Goal: Find specific page/section: Find specific page/section

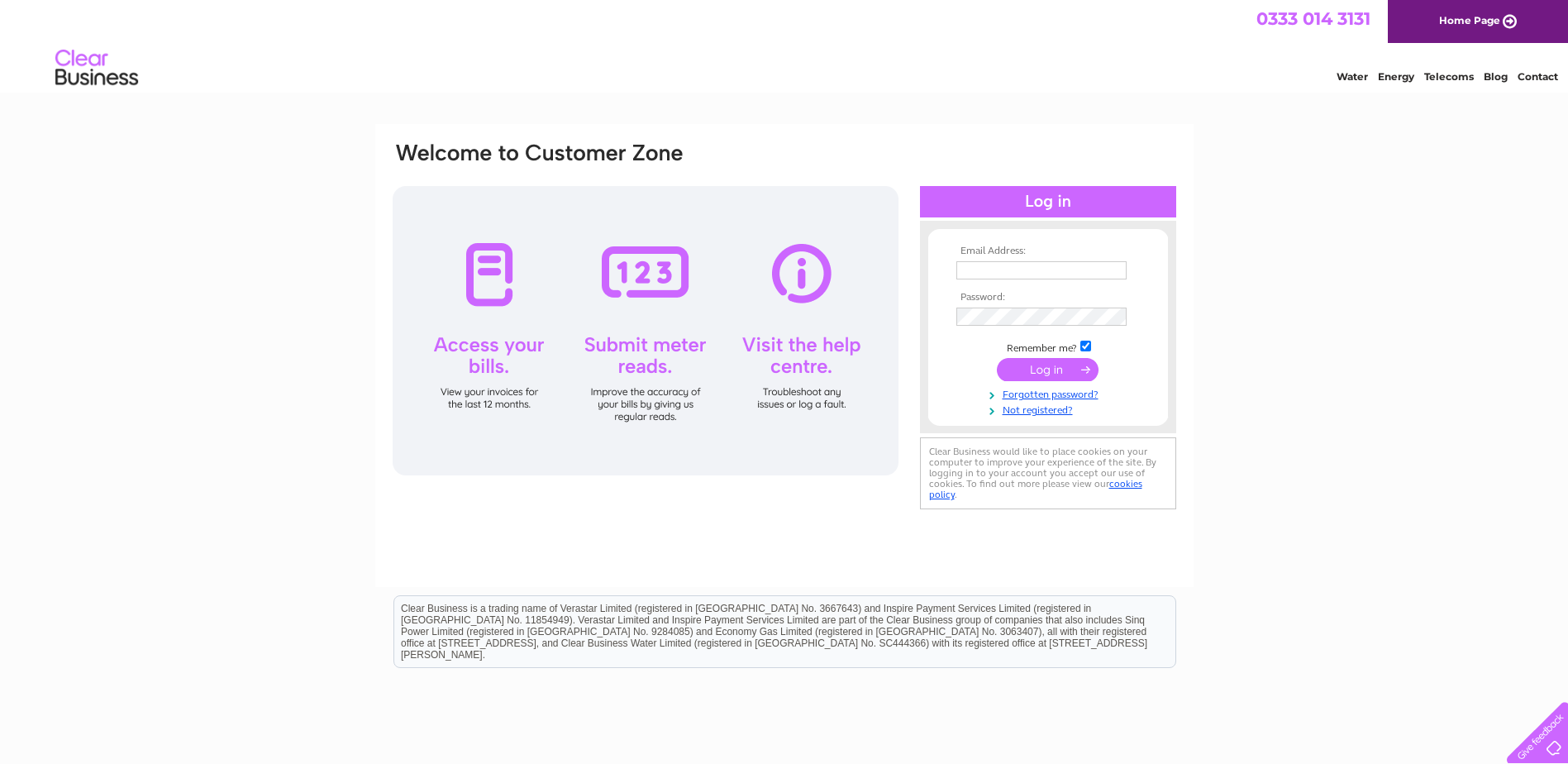
type input "[EMAIL_ADDRESS][DOMAIN_NAME]"
click at [1049, 369] on input "submit" at bounding box center [1047, 369] width 102 height 23
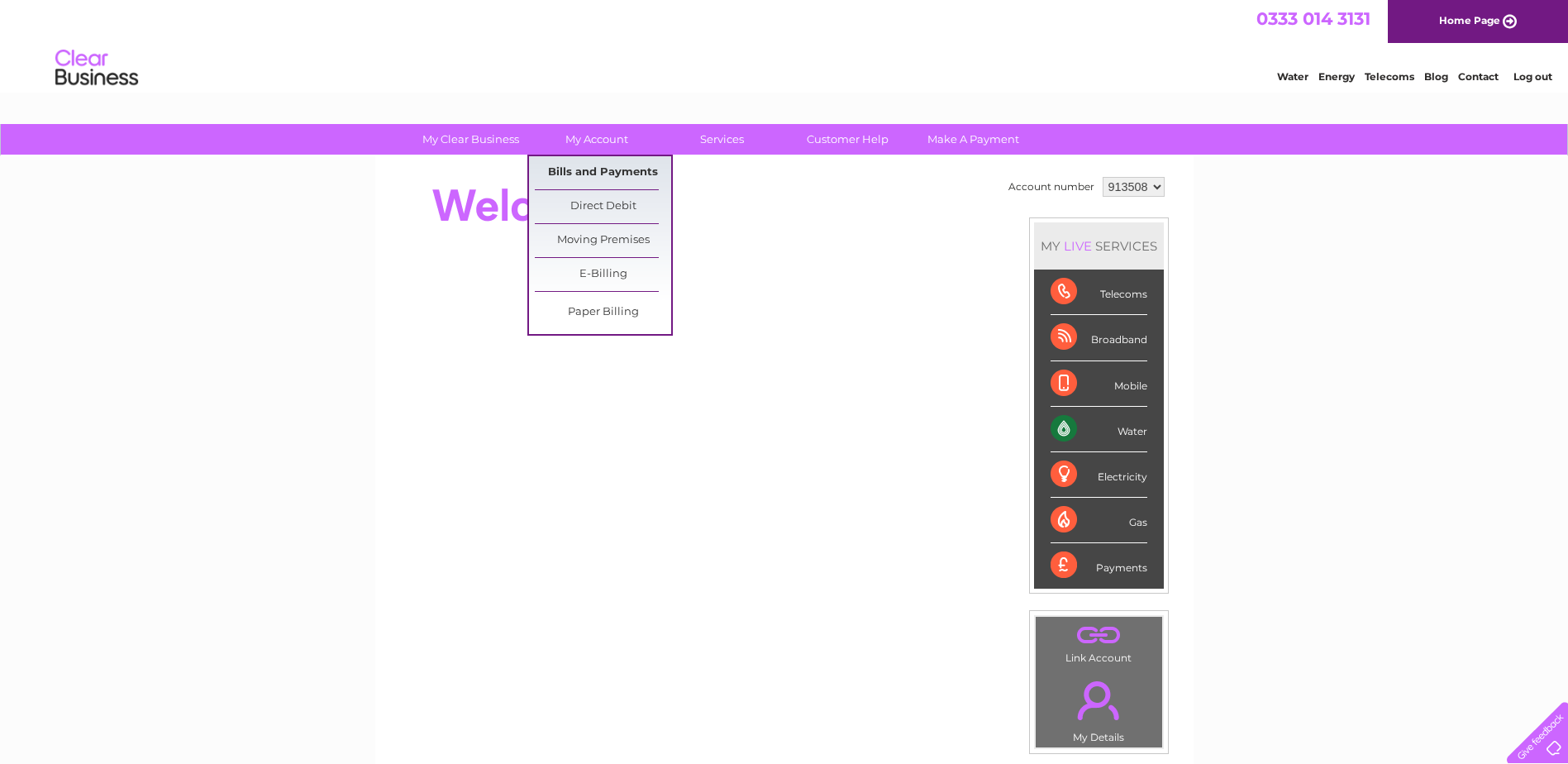
click at [588, 174] on link "Bills and Payments" at bounding box center [602, 173] width 136 height 33
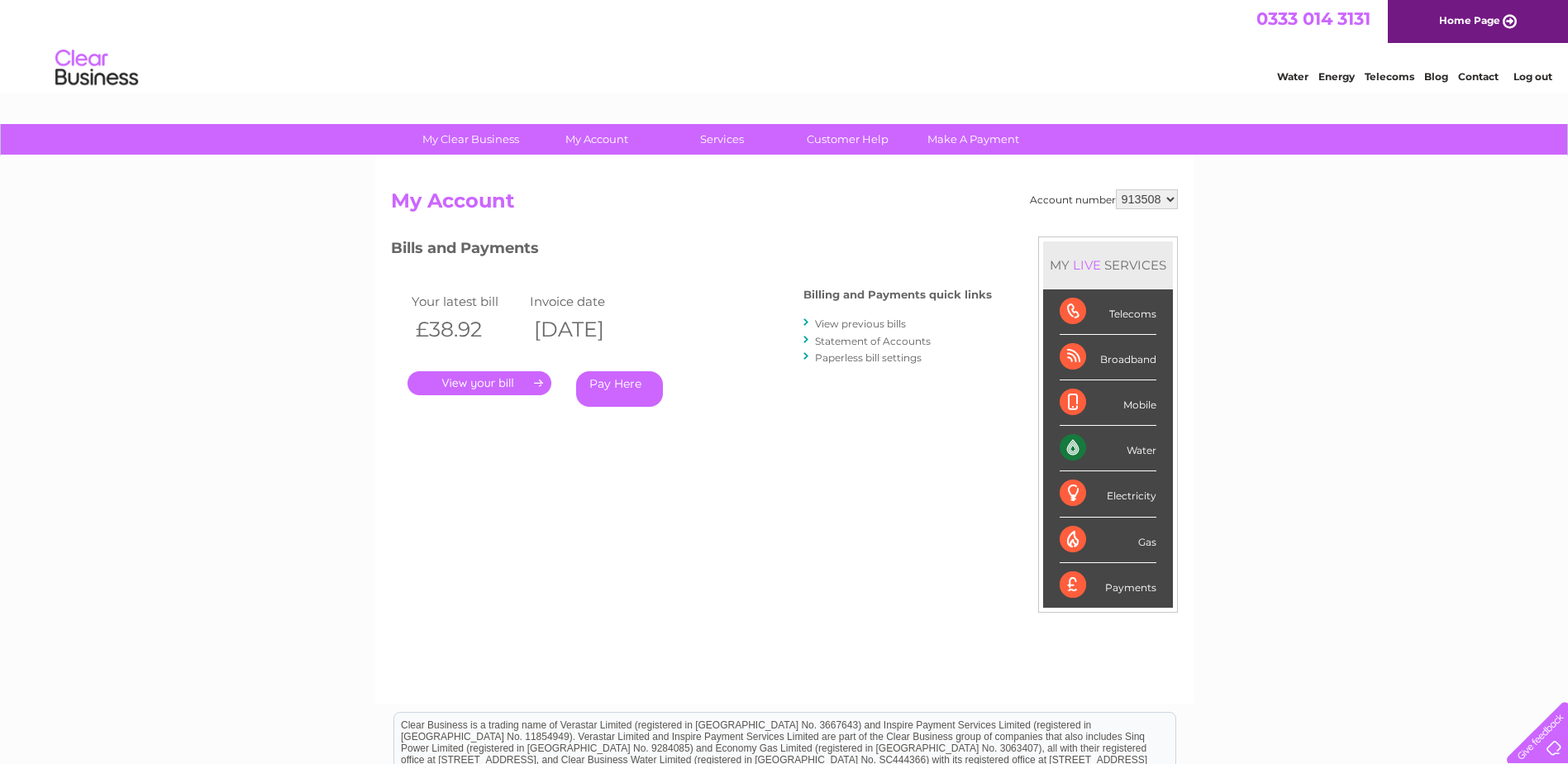
click at [512, 369] on div ". Pay Here" at bounding box center [573, 358] width 331 height 25
click at [531, 380] on link "." at bounding box center [479, 382] width 144 height 24
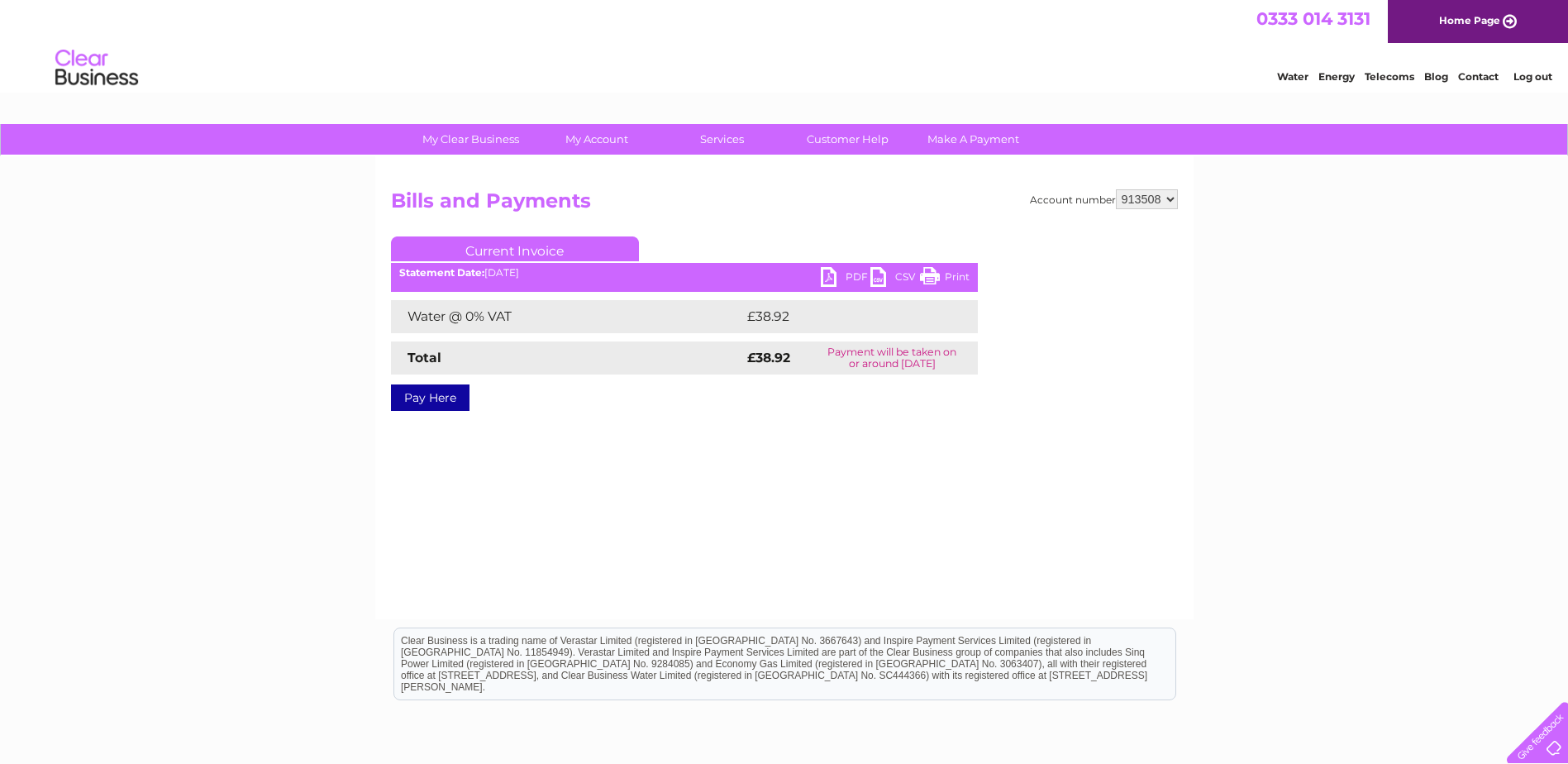
click at [851, 278] on link "PDF" at bounding box center [845, 279] width 50 height 24
